Goal: Transaction & Acquisition: Purchase product/service

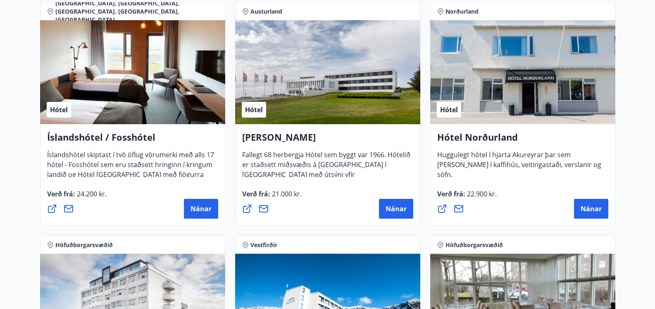
scroll to position [1033, 0]
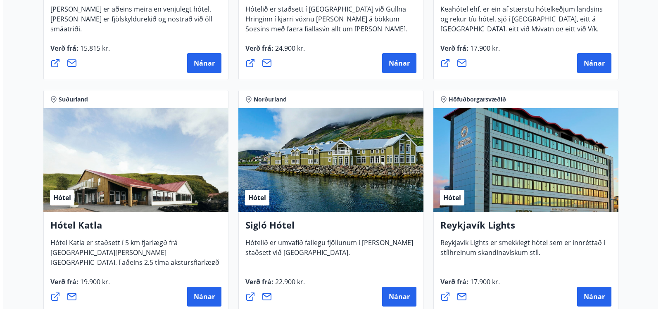
scroll to position [496, 0]
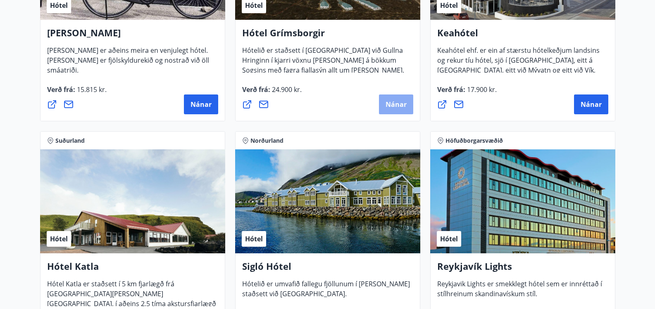
click at [397, 100] on button "Nánar" at bounding box center [396, 105] width 34 height 20
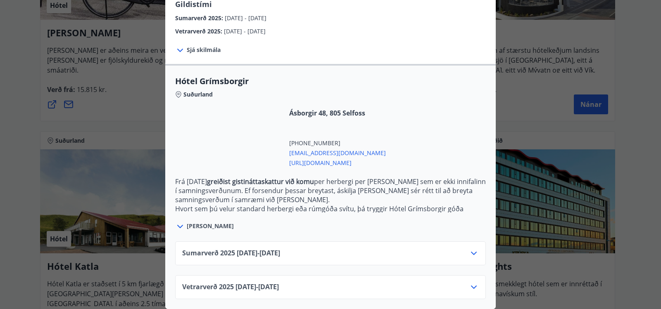
scroll to position [162, 0]
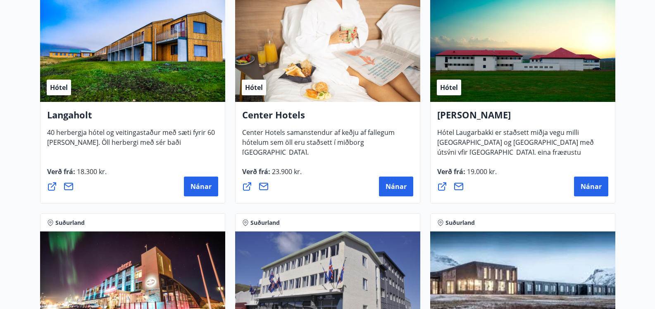
scroll to position [1817, 0]
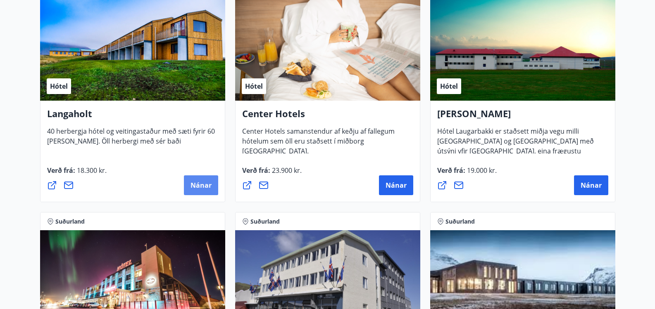
click at [196, 181] on span "Nánar" at bounding box center [200, 185] width 21 height 9
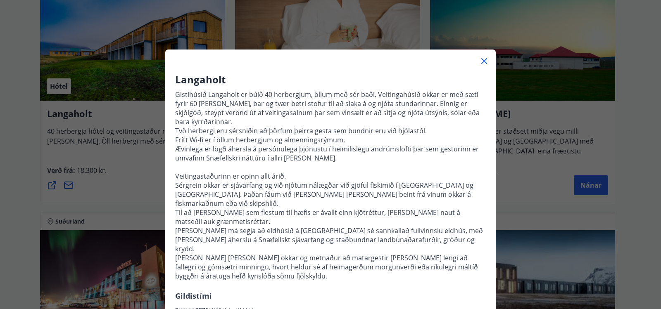
drag, startPoint x: 111, startPoint y: 78, endPoint x: 127, endPoint y: 81, distance: 16.2
click at [113, 77] on div "Langaholt Gistihúsið [GEOGRAPHIC_DATA] er búið 40 herbergjum, öllum með sér bað…" at bounding box center [330, 154] width 661 height 309
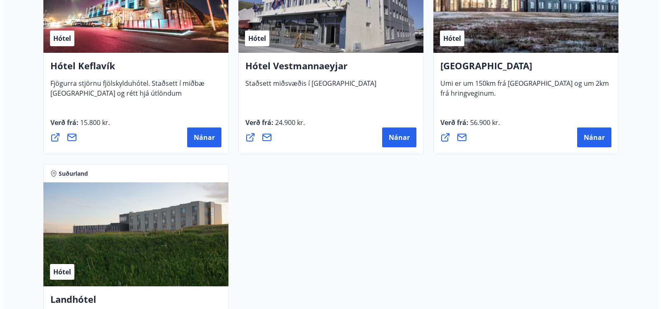
scroll to position [2120, 0]
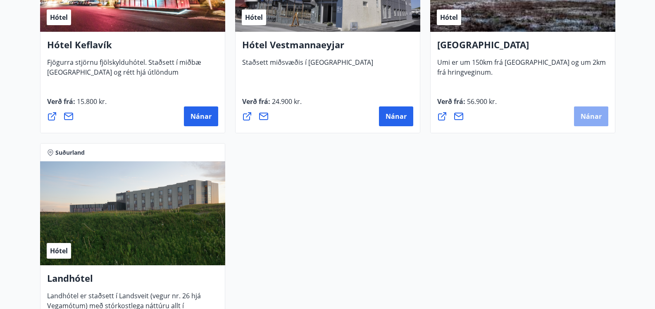
click at [590, 116] on span "Nánar" at bounding box center [590, 116] width 21 height 9
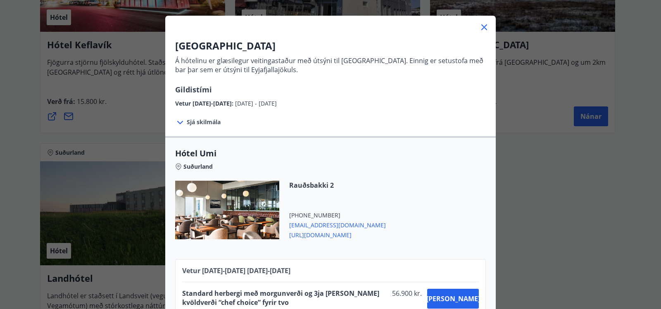
scroll to position [0, 0]
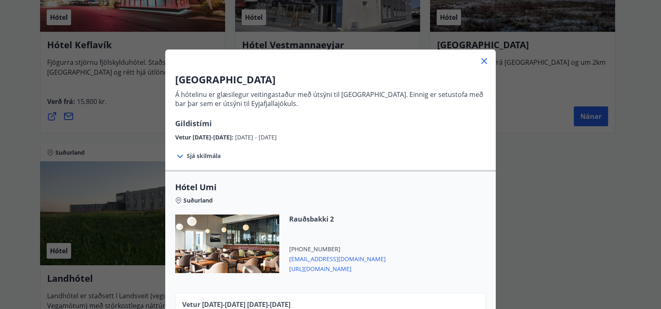
drag, startPoint x: 127, startPoint y: 122, endPoint x: 121, endPoint y: 120, distance: 6.7
click at [121, 120] on div "UMI Hotel Á hótelinu er glæsilegur veitingastaður með útsýni til [GEOGRAPHIC_DA…" at bounding box center [330, 154] width 661 height 309
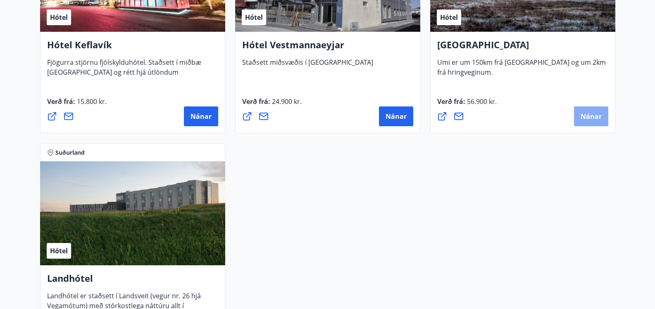
click at [585, 113] on span "Nánar" at bounding box center [590, 116] width 21 height 9
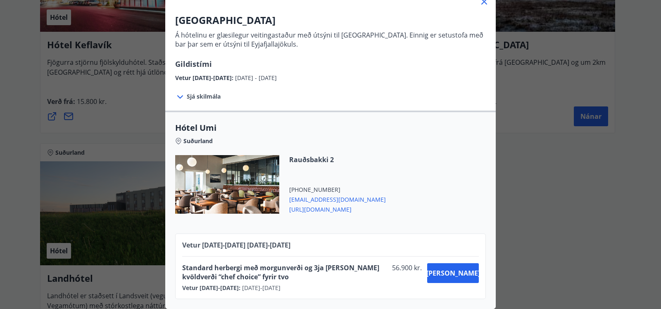
scroll to position [66, 0]
click at [507, 176] on div "UMI Hotel Á hótelinu er glæsilegur veitingastaður með útsýni til [GEOGRAPHIC_DA…" at bounding box center [330, 95] width 661 height 309
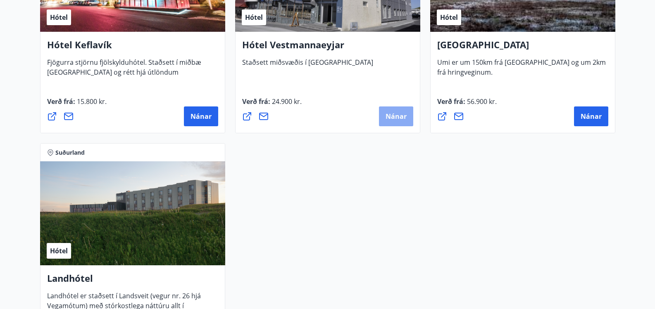
click at [388, 114] on span "Nánar" at bounding box center [395, 116] width 21 height 9
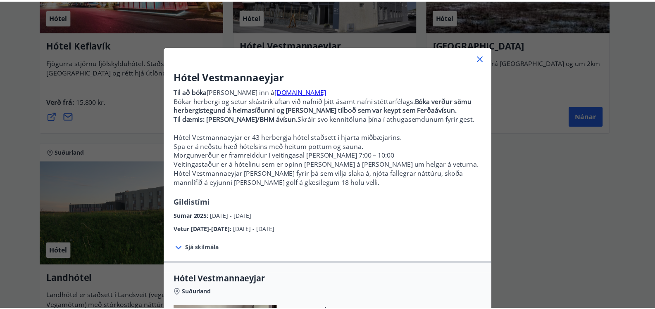
scroll to position [0, 0]
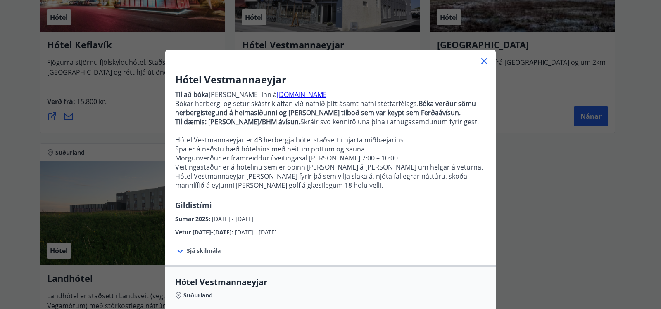
drag, startPoint x: 481, startPoint y: 58, endPoint x: 476, endPoint y: 70, distance: 13.0
click at [481, 58] on icon at bounding box center [484, 61] width 10 height 10
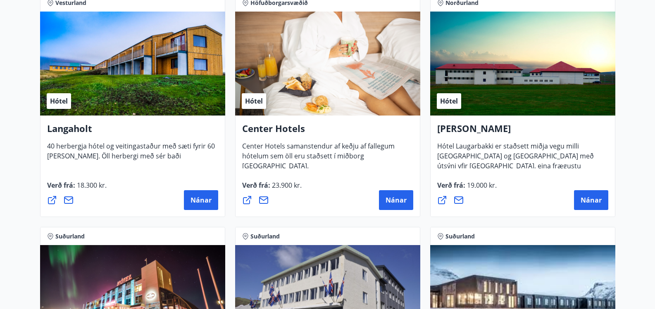
scroll to position [1790, 0]
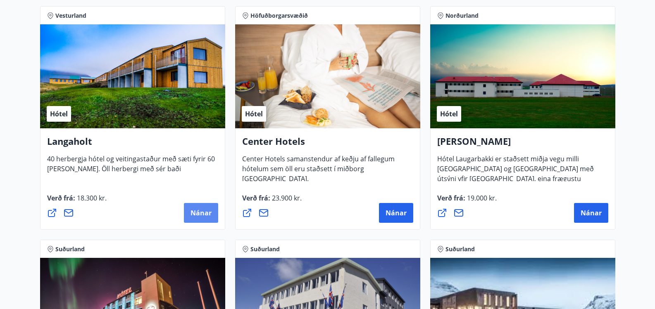
click at [199, 209] on span "Nánar" at bounding box center [200, 213] width 21 height 9
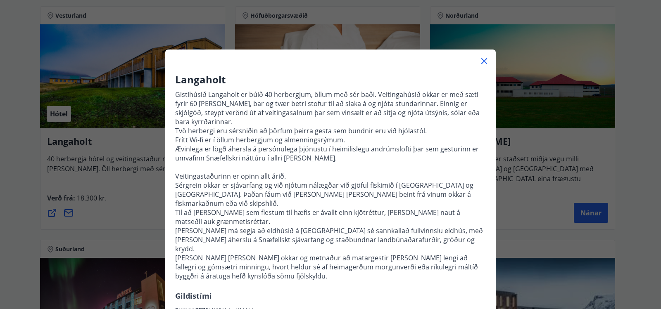
click at [481, 60] on icon at bounding box center [484, 61] width 6 height 6
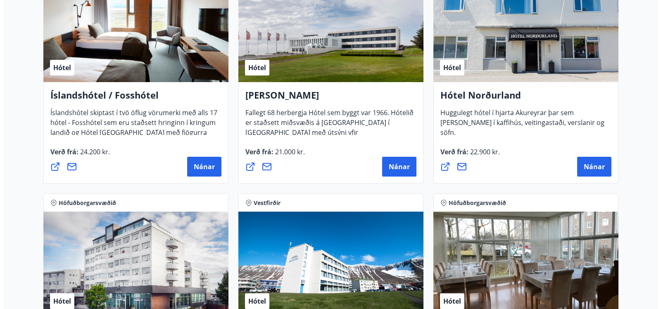
scroll to position [1129, 0]
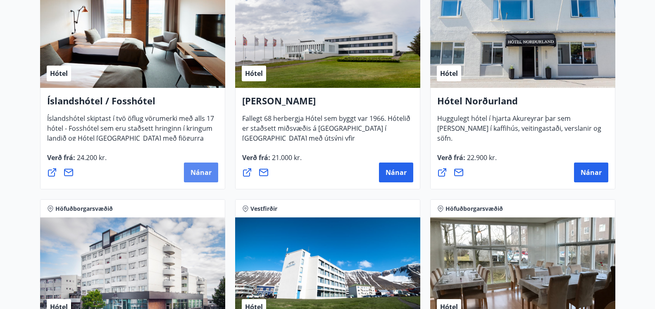
click at [191, 165] on button "Nánar" at bounding box center [201, 173] width 34 height 20
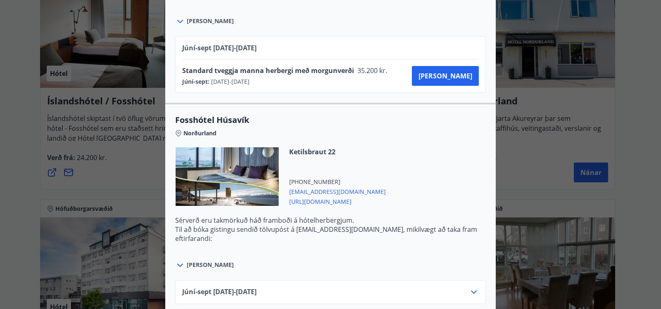
scroll to position [1321, 0]
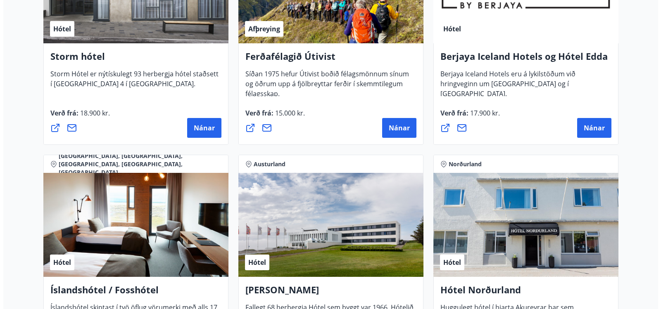
scroll to position [1033, 0]
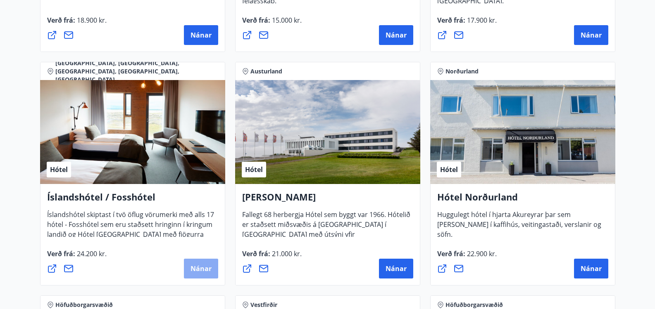
click at [207, 268] on span "Nánar" at bounding box center [200, 268] width 21 height 9
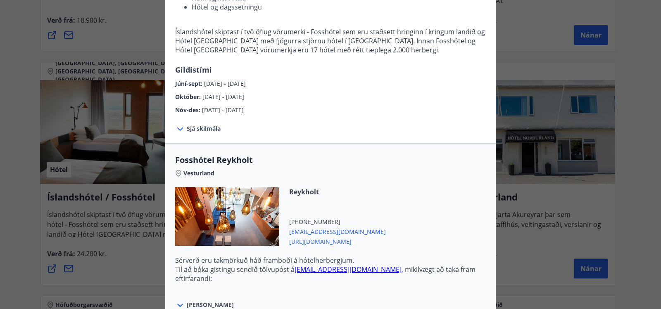
scroll to position [165, 0]
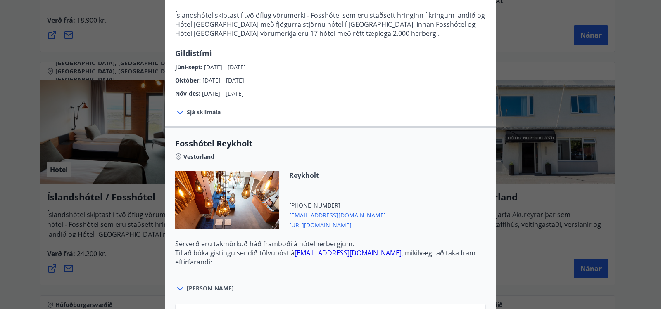
click at [180, 286] on icon at bounding box center [180, 289] width 10 height 10
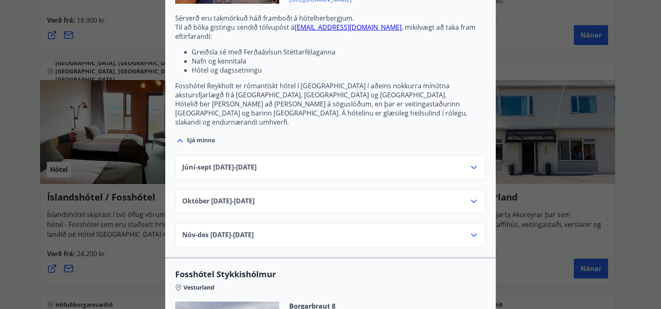
scroll to position [372, 0]
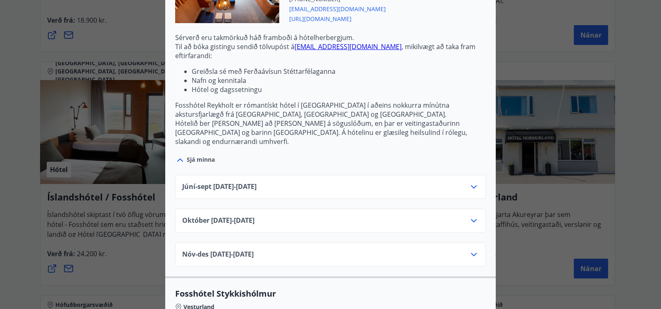
click at [471, 185] on icon at bounding box center [474, 186] width 6 height 3
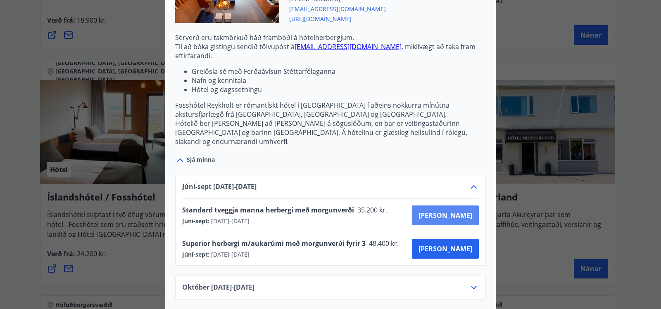
click at [459, 211] on span "[PERSON_NAME]" at bounding box center [445, 215] width 54 height 9
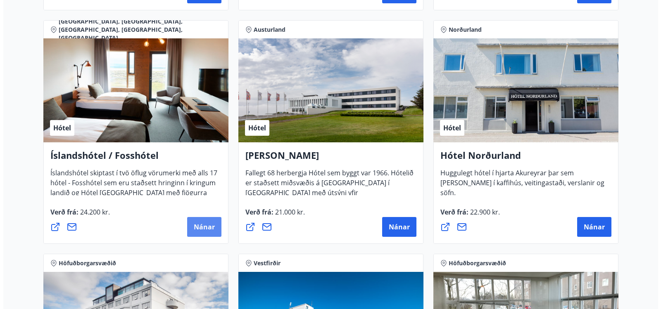
scroll to position [1075, 0]
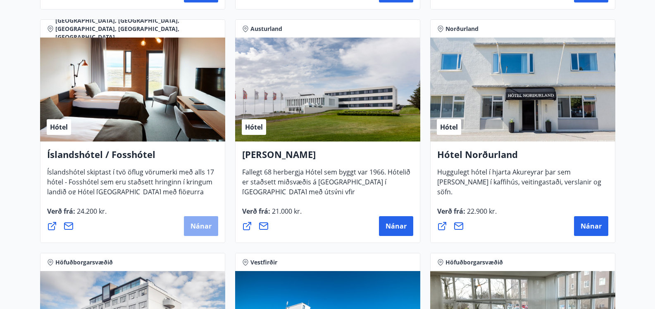
click at [203, 221] on button "Nánar" at bounding box center [201, 226] width 34 height 20
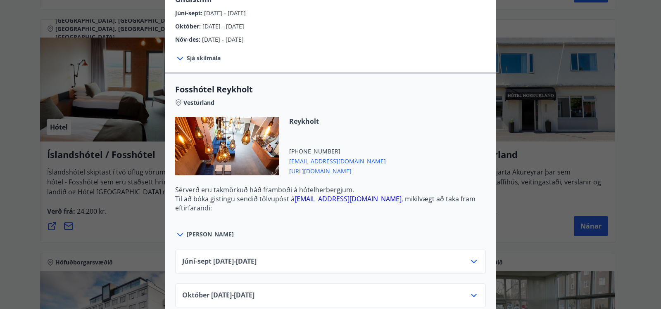
scroll to position [248, 0]
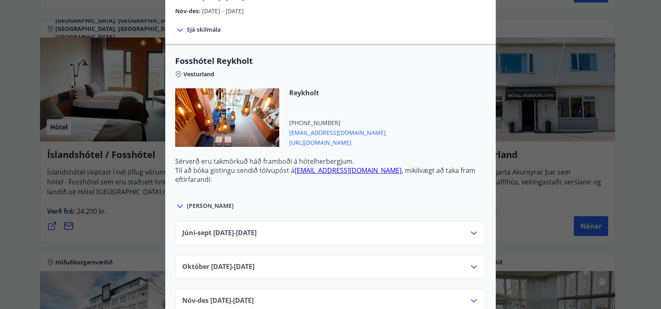
click at [321, 170] on link "[EMAIL_ADDRESS][DOMAIN_NAME]" at bounding box center [347, 170] width 107 height 9
click at [471, 230] on icon at bounding box center [474, 233] width 10 height 10
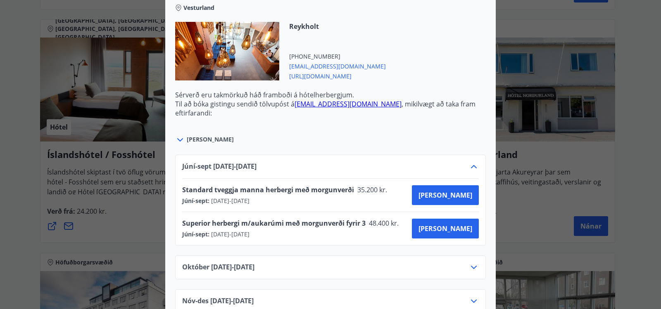
scroll to position [372, 0]
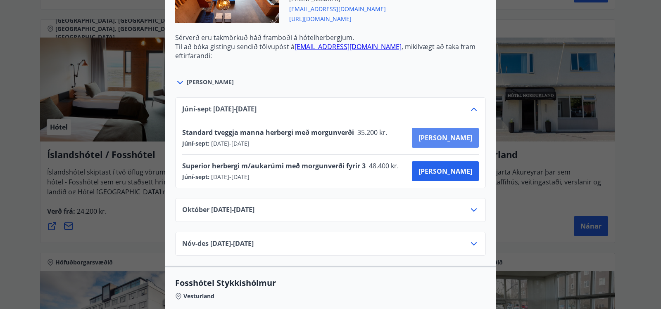
click at [461, 135] on span "[PERSON_NAME]" at bounding box center [445, 137] width 54 height 9
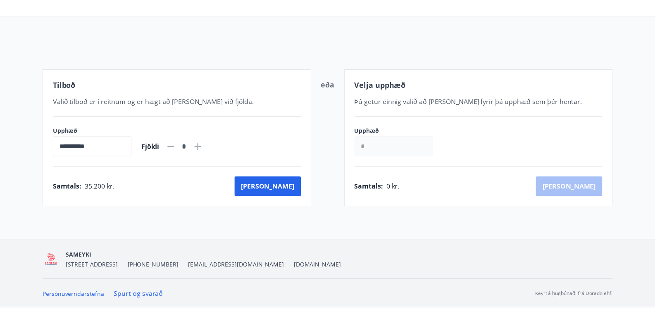
scroll to position [63, 0]
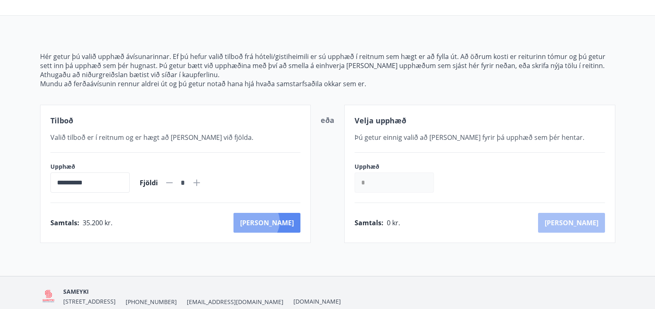
click at [292, 222] on button "Kaup" at bounding box center [266, 223] width 67 height 20
